Goal: Go to known website: Access a specific website the user already knows

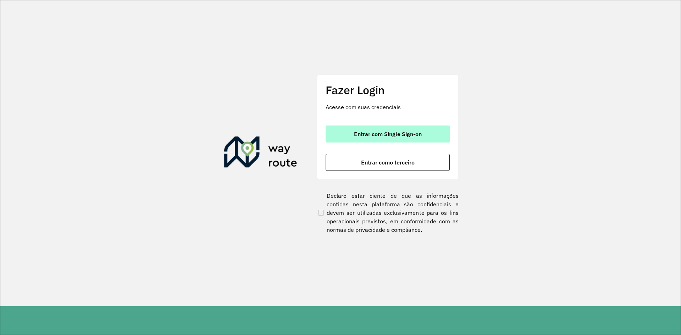
click at [372, 135] on span "Entrar com Single Sign-on" at bounding box center [388, 134] width 68 height 6
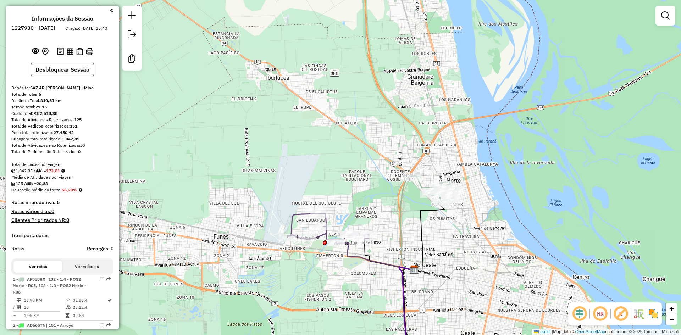
drag, startPoint x: 359, startPoint y: 175, endPoint x: 340, endPoint y: 104, distance: 72.7
drag, startPoint x: 328, startPoint y: 118, endPoint x: 302, endPoint y: 52, distance: 71.2
drag, startPoint x: 312, startPoint y: 151, endPoint x: 274, endPoint y: 79, distance: 81.4
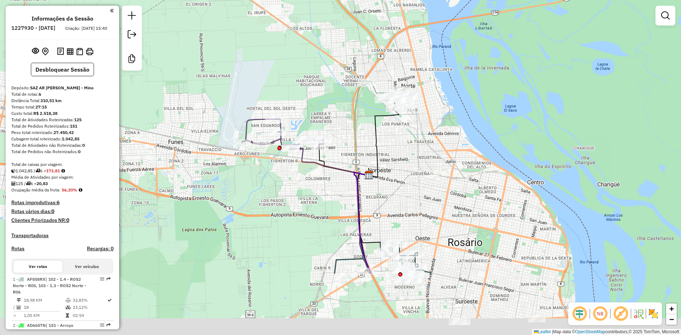
drag, startPoint x: 210, startPoint y: 159, endPoint x: 155, endPoint y: 44, distance: 127.7
click at [155, 43] on div "Janela de atendimento Grade de atendimento Capacidade Transportadoras Veículos …" at bounding box center [340, 167] width 681 height 335
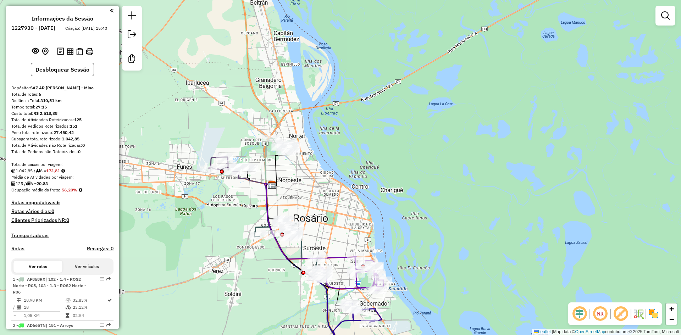
drag, startPoint x: 193, startPoint y: 247, endPoint x: 241, endPoint y: 221, distance: 55.1
drag, startPoint x: 186, startPoint y: 313, endPoint x: 214, endPoint y: 280, distance: 43.3
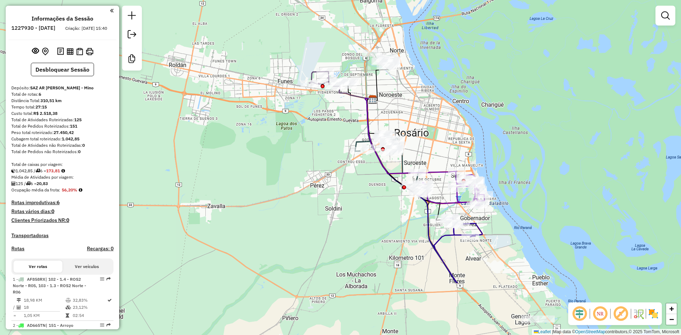
drag, startPoint x: 193, startPoint y: 298, endPoint x: 294, endPoint y: 213, distance: 132.1
click at [294, 213] on div "Janela de atendimento Grade de atendimento Capacidade Transportadoras Veículos …" at bounding box center [340, 167] width 681 height 335
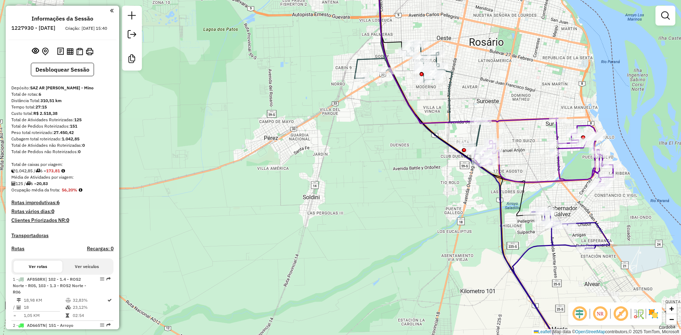
drag, startPoint x: 377, startPoint y: 190, endPoint x: 309, endPoint y: 252, distance: 92.2
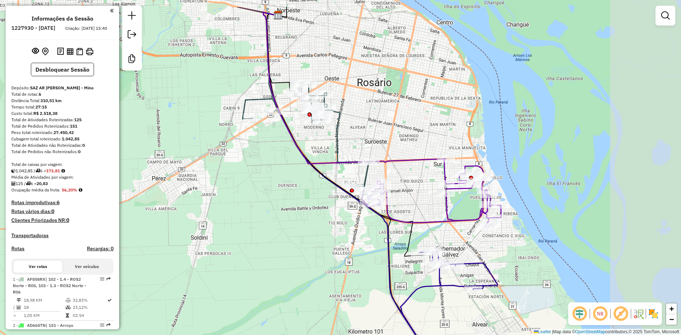
drag, startPoint x: 403, startPoint y: 181, endPoint x: 289, endPoint y: 221, distance: 120.5
click at [289, 221] on div "Janela de atendimento Grade de atendimento Capacidade Transportadoras Veículos …" at bounding box center [340, 167] width 681 height 335
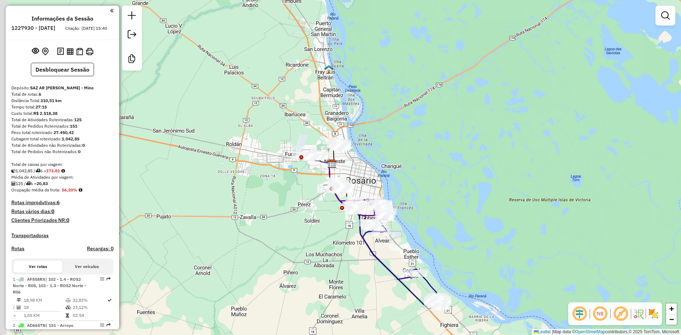
drag, startPoint x: 238, startPoint y: 226, endPoint x: 283, endPoint y: 221, distance: 45.3
click at [283, 221] on div "Janela de atendimento Grade de atendimento Capacidade Transportadoras Veículos …" at bounding box center [340, 167] width 681 height 335
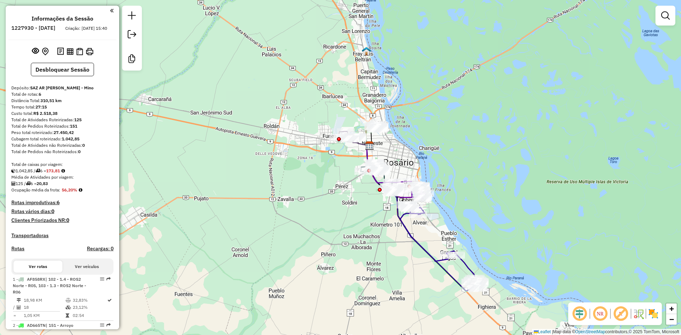
drag, startPoint x: 515, startPoint y: 233, endPoint x: 558, endPoint y: 215, distance: 47.1
click at [558, 215] on div "Janela de atendimento Grade de atendimento Capacidade Transportadoras Veículos …" at bounding box center [340, 167] width 681 height 335
